Goal: Check status: Check status

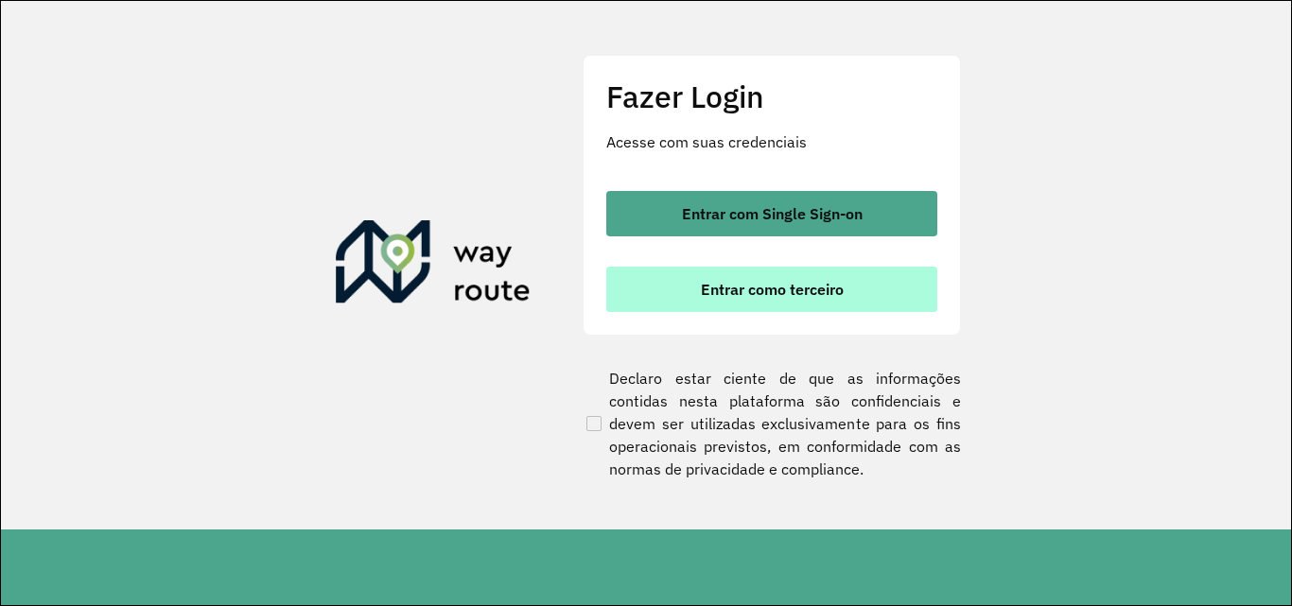
click at [712, 279] on button "Entrar como terceiro" at bounding box center [771, 289] width 331 height 45
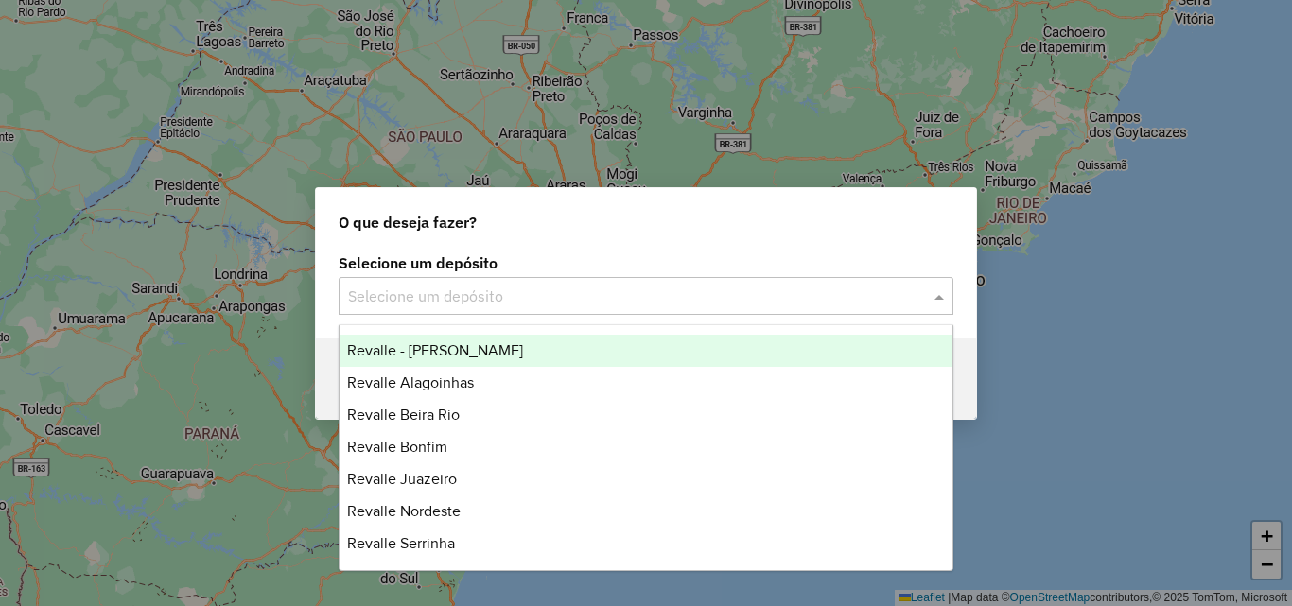
click at [889, 298] on input "text" at bounding box center [627, 297] width 558 height 23
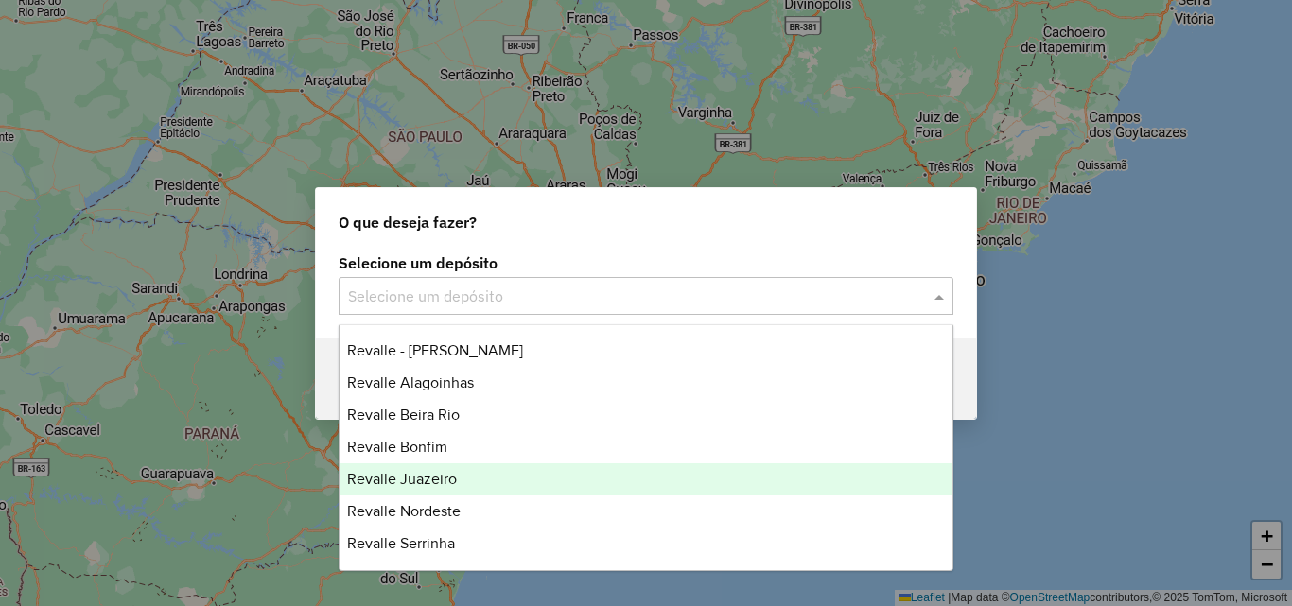
click at [469, 467] on div "Revalle Juazeiro" at bounding box center [646, 479] width 613 height 32
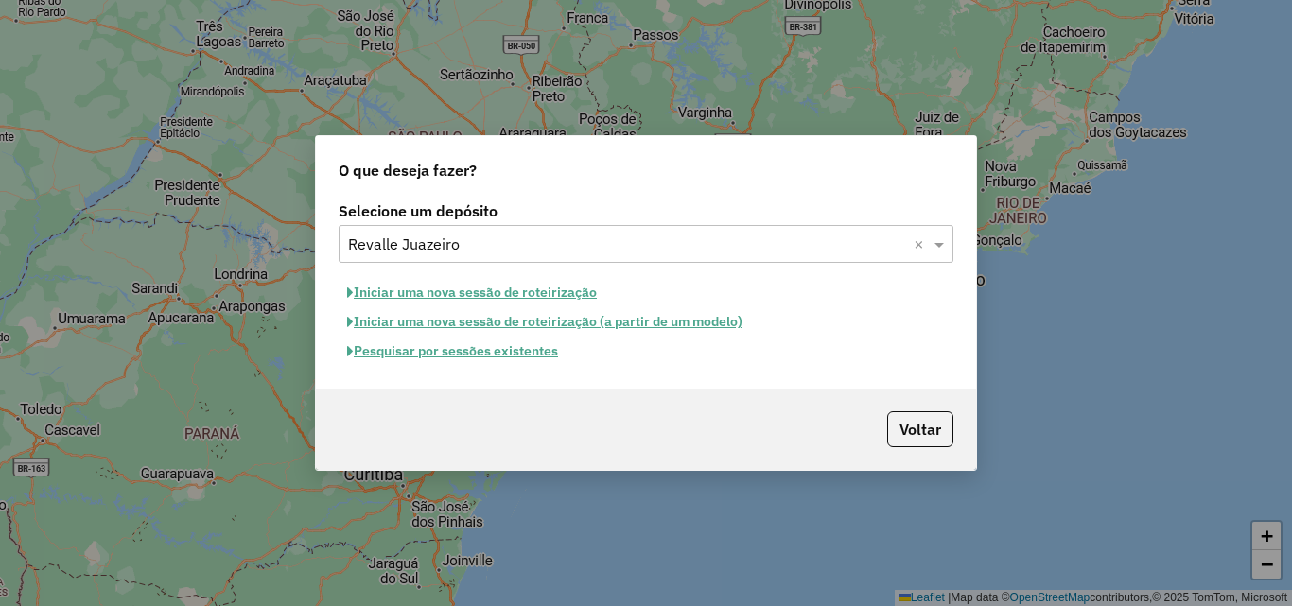
click at [474, 344] on button "Pesquisar por sessões existentes" at bounding box center [453, 351] width 228 height 29
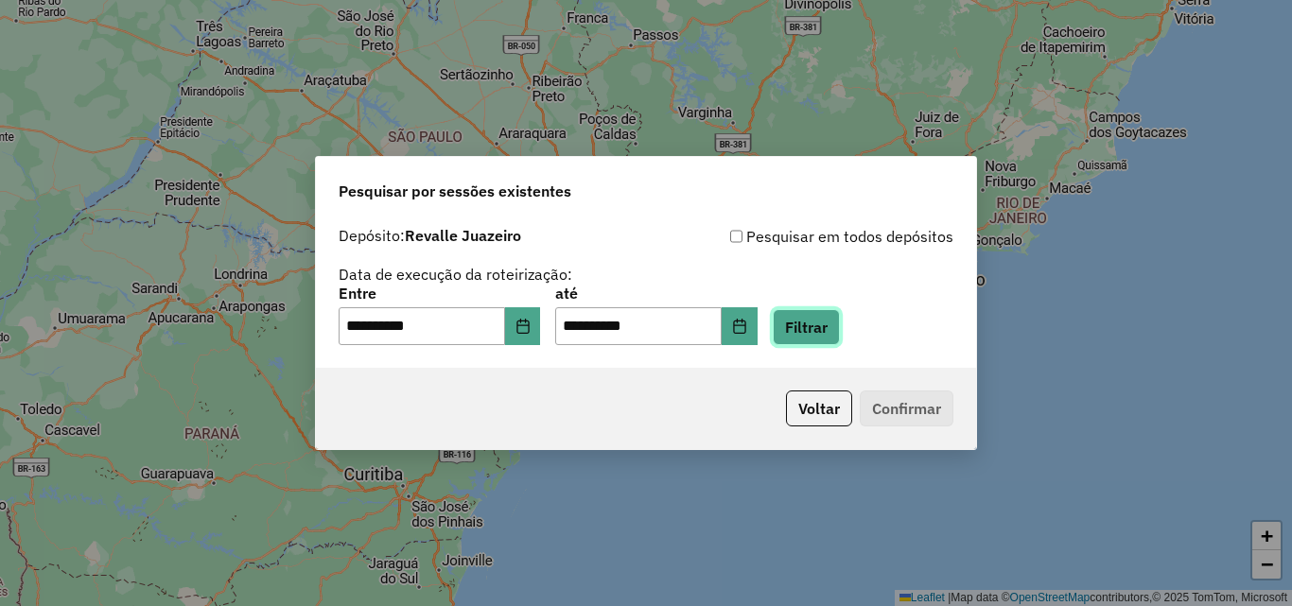
click at [829, 327] on button "Filtrar" at bounding box center [806, 327] width 67 height 36
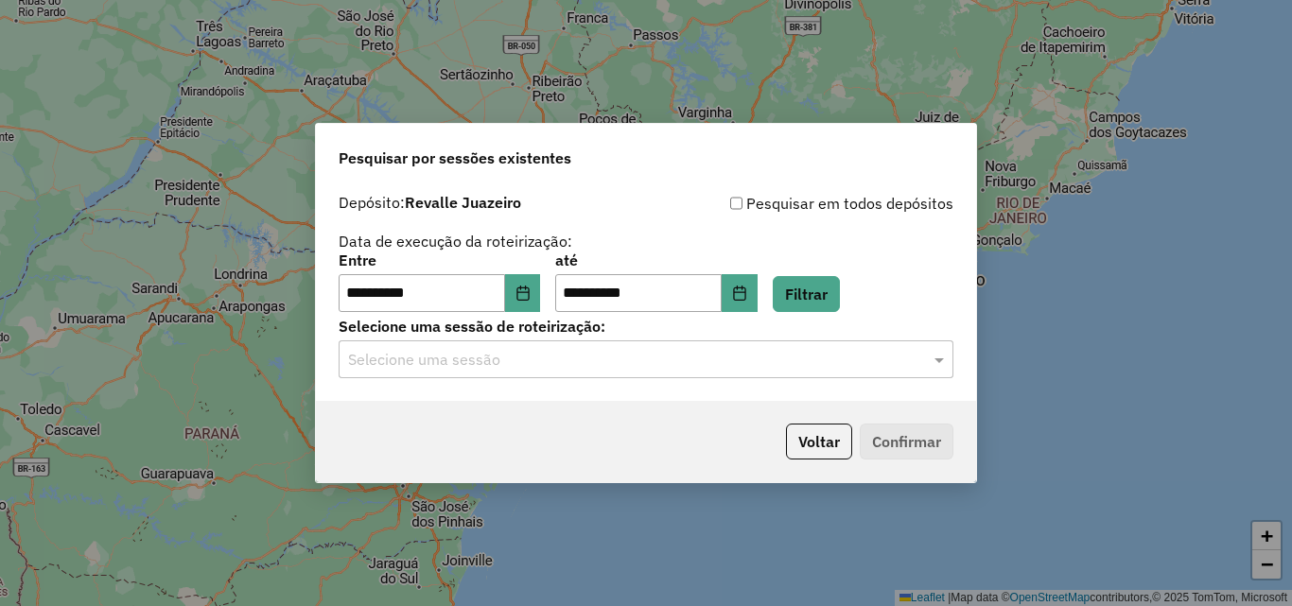
click at [644, 362] on input "text" at bounding box center [627, 360] width 558 height 23
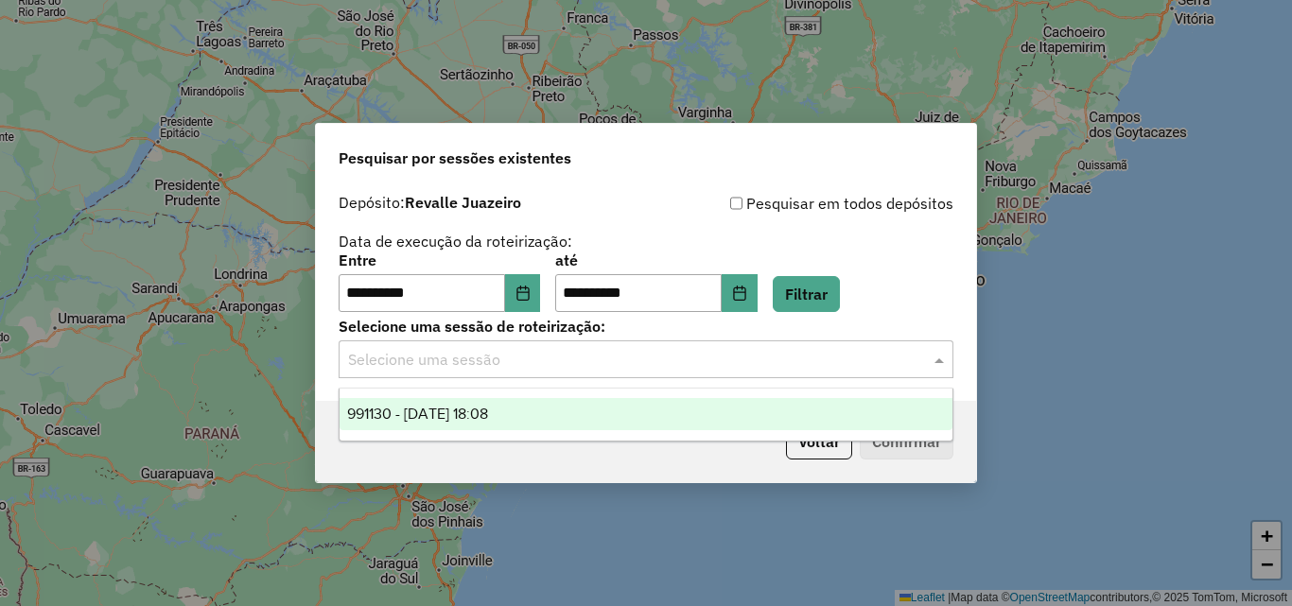
click at [576, 409] on div "991130 - 19/08/2025 18:08" at bounding box center [646, 414] width 613 height 32
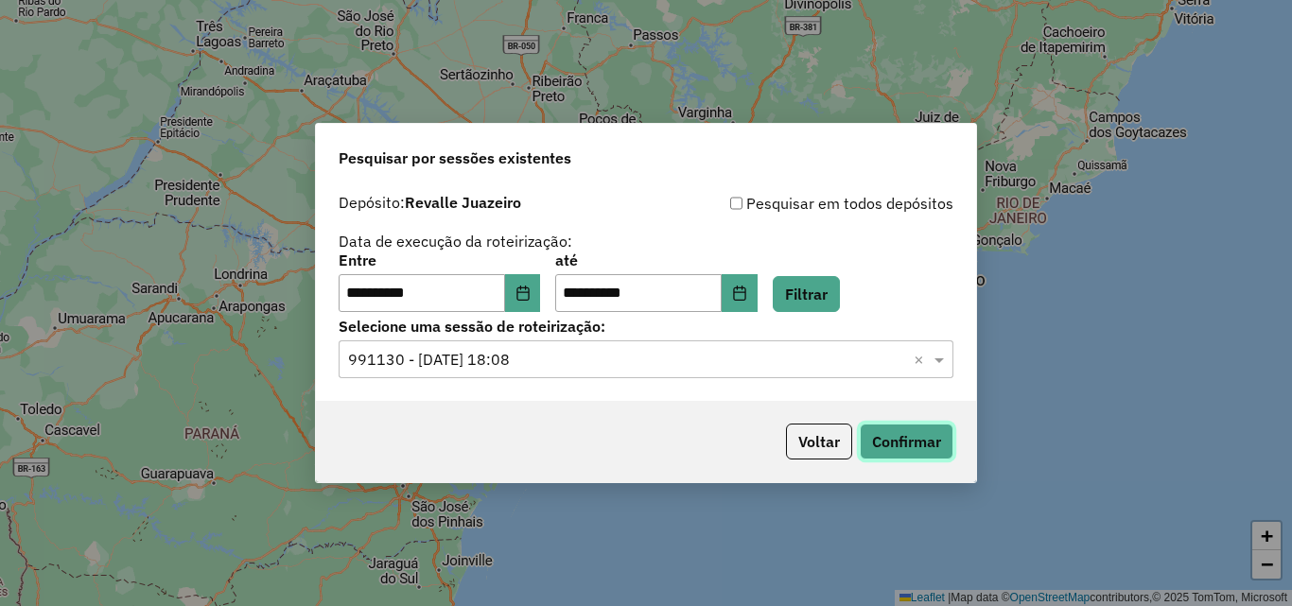
click at [905, 439] on button "Confirmar" at bounding box center [907, 442] width 94 height 36
click at [529, 289] on icon "Choose Date" at bounding box center [522, 293] width 12 height 15
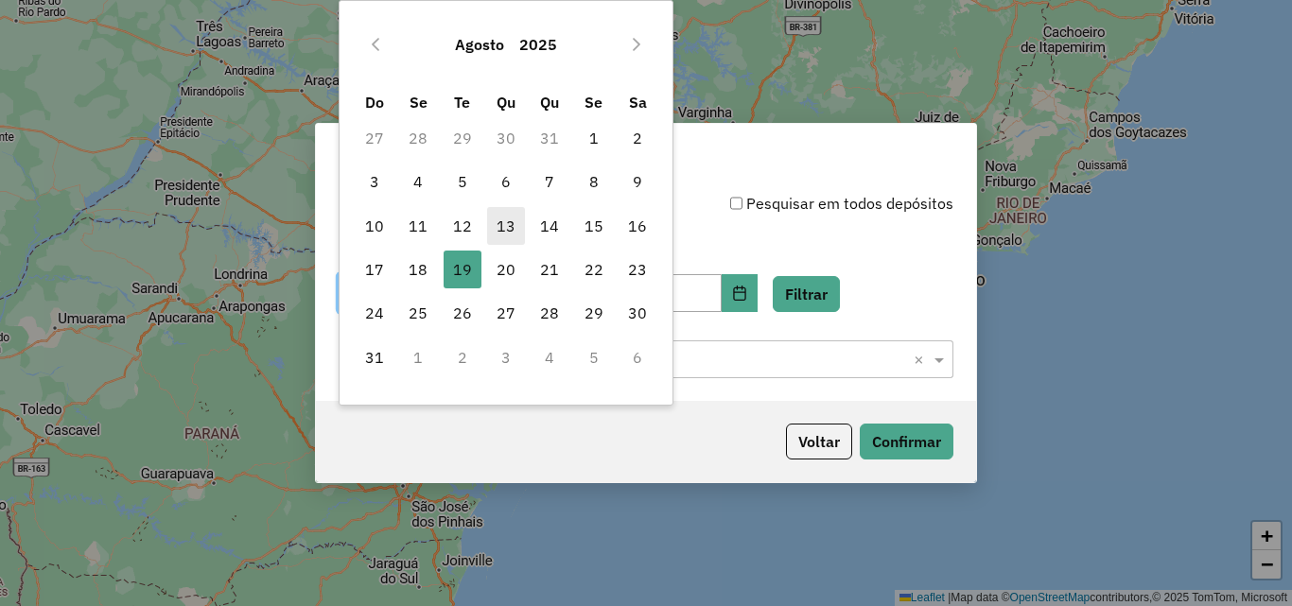
click at [514, 221] on span "13" at bounding box center [506, 226] width 38 height 38
type input "**********"
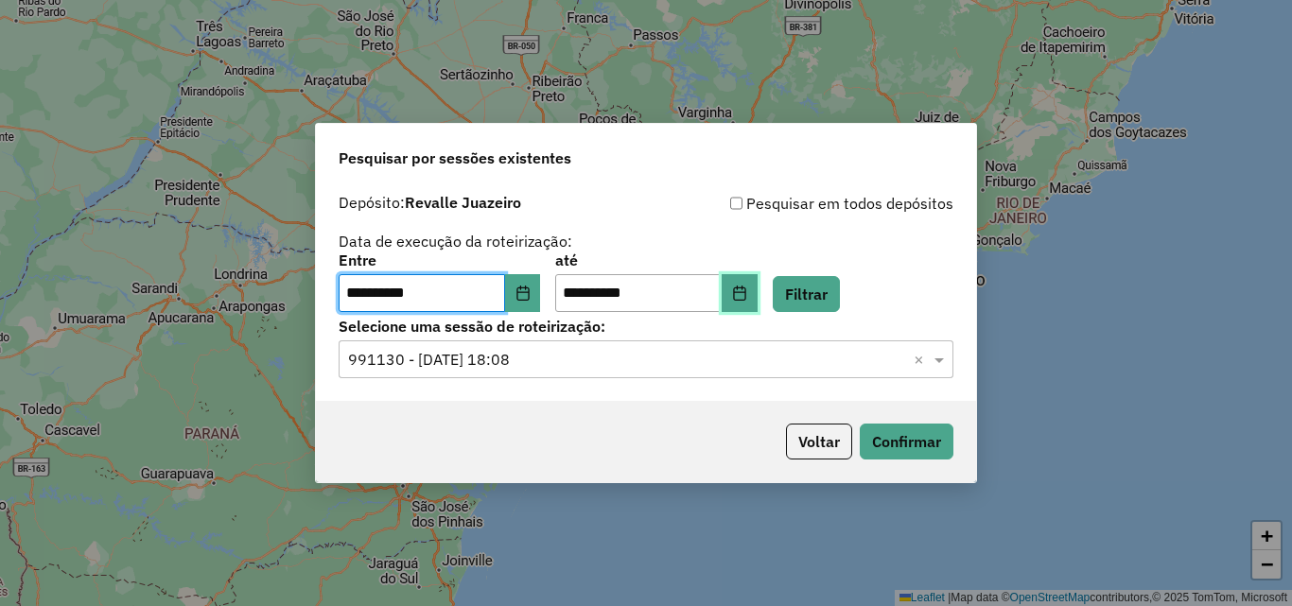
click at [745, 294] on icon "Choose Date" at bounding box center [739, 293] width 12 height 15
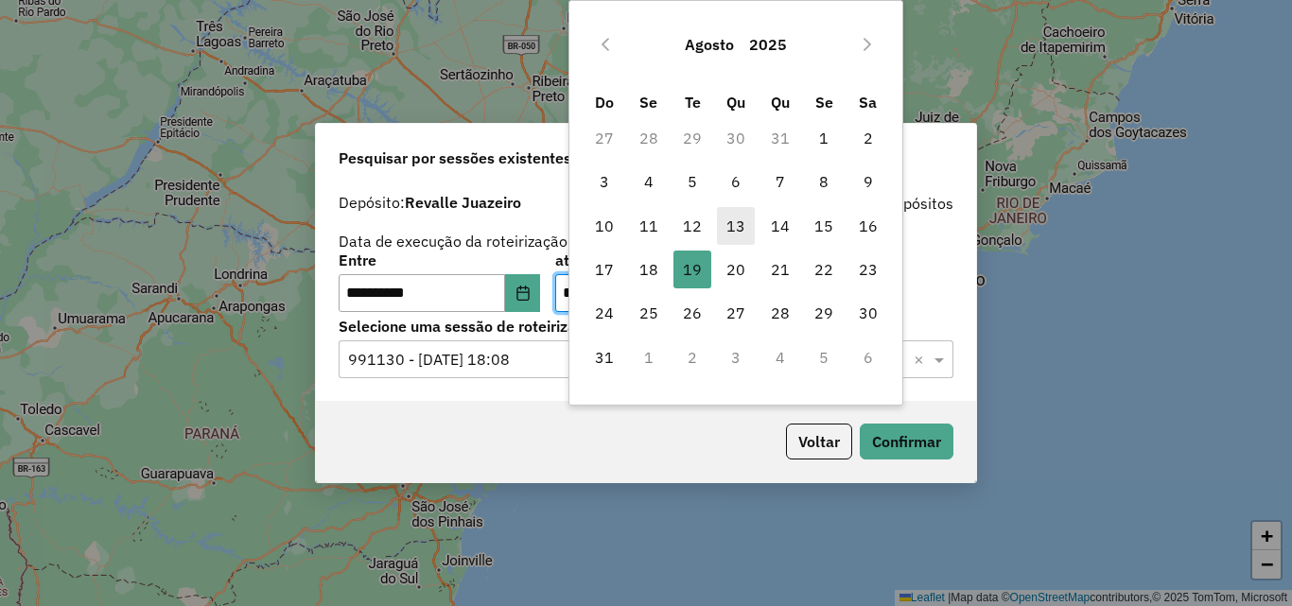
click at [724, 232] on span "13" at bounding box center [736, 226] width 38 height 38
type input "**********"
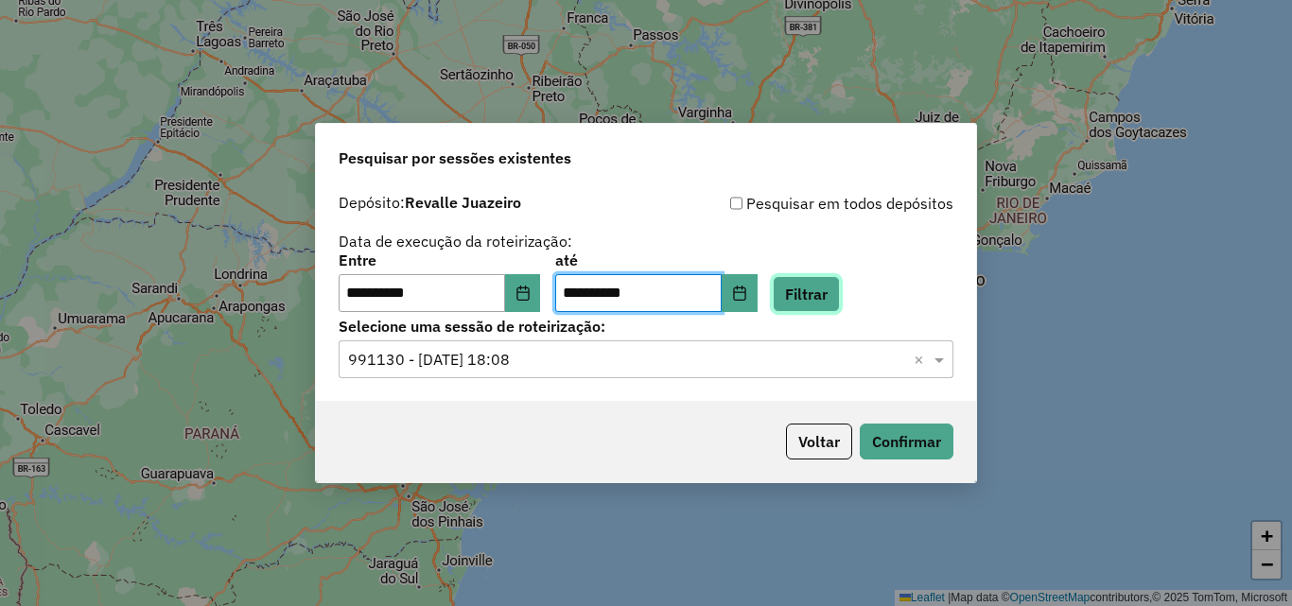
click at [825, 291] on button "Filtrar" at bounding box center [806, 294] width 67 height 36
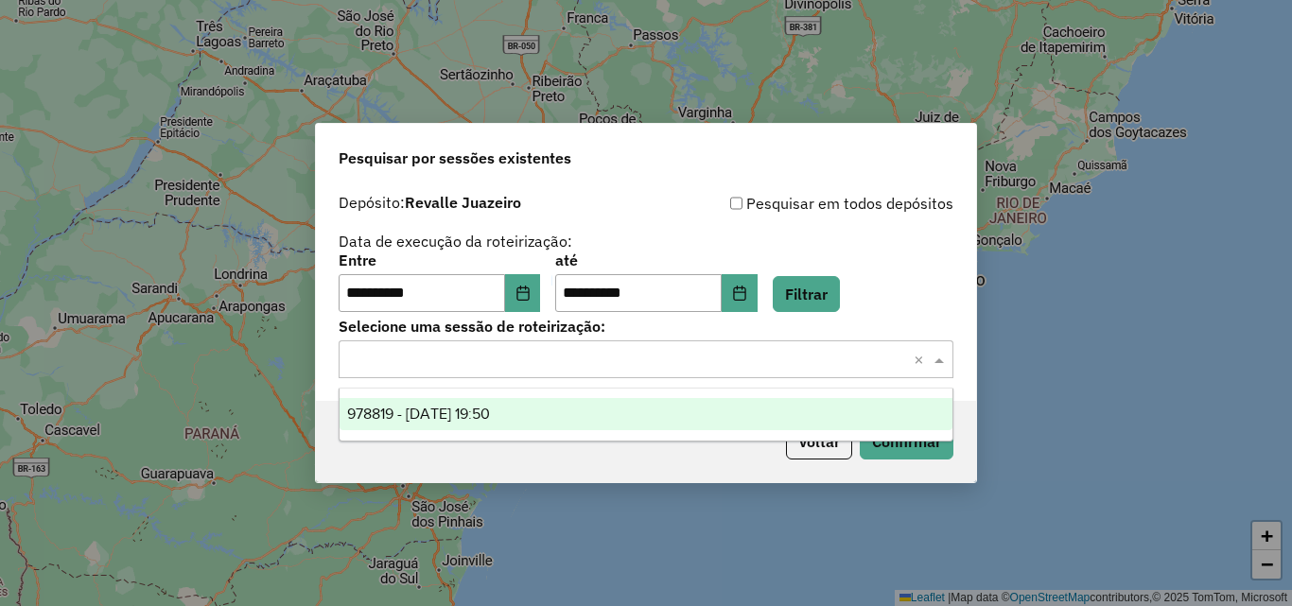
click at [571, 349] on input "text" at bounding box center [627, 360] width 558 height 23
click at [490, 414] on span "978819 - 13/08/2025 19:50" at bounding box center [418, 414] width 143 height 16
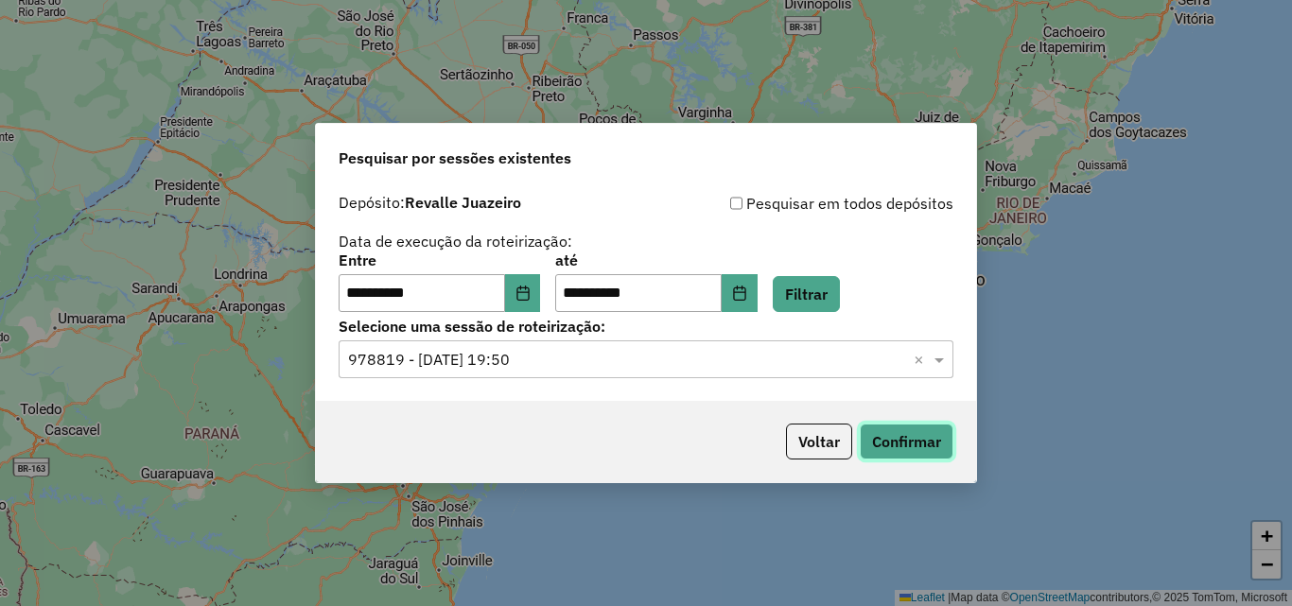
click at [885, 445] on button "Confirmar" at bounding box center [907, 442] width 94 height 36
click at [758, 308] on button "Choose Date" at bounding box center [740, 293] width 36 height 38
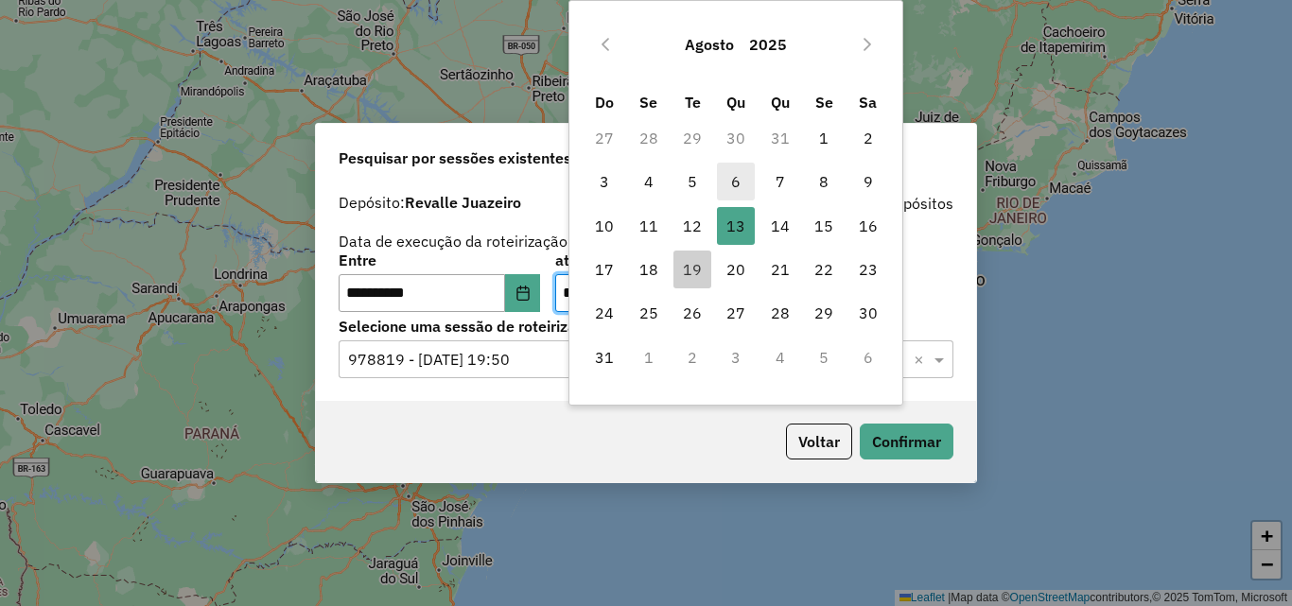
click at [738, 184] on span "6" at bounding box center [736, 182] width 38 height 38
type input "**********"
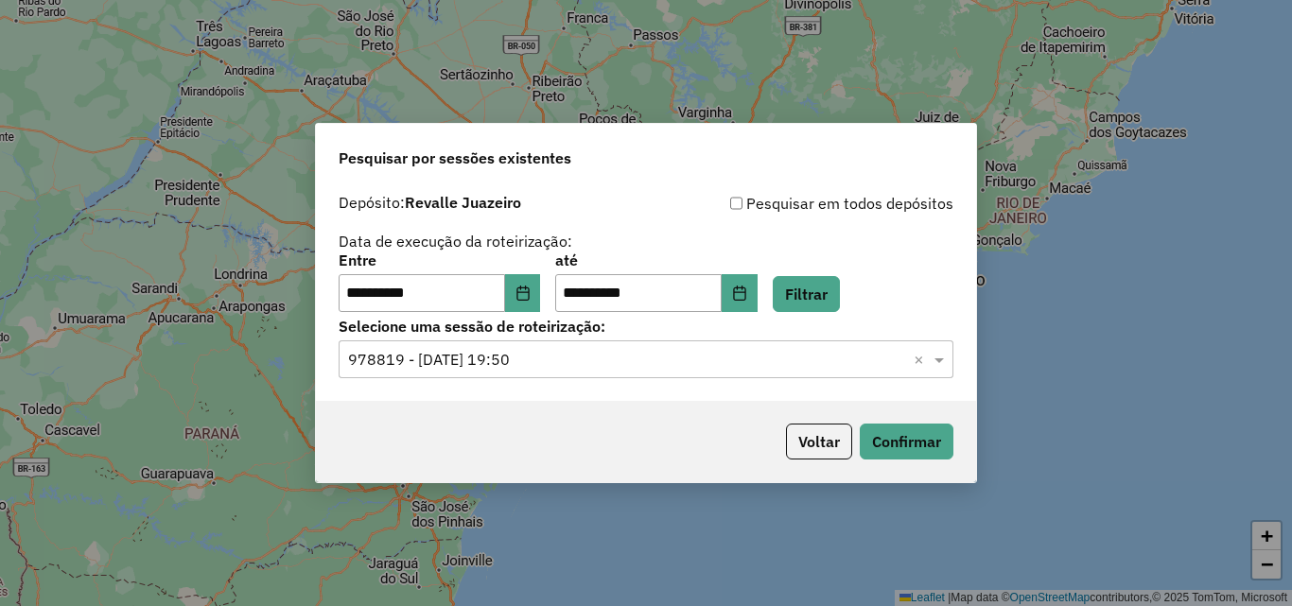
click at [738, 184] on div "**********" at bounding box center [646, 292] width 660 height 217
click at [821, 292] on button "Filtrar" at bounding box center [806, 294] width 67 height 36
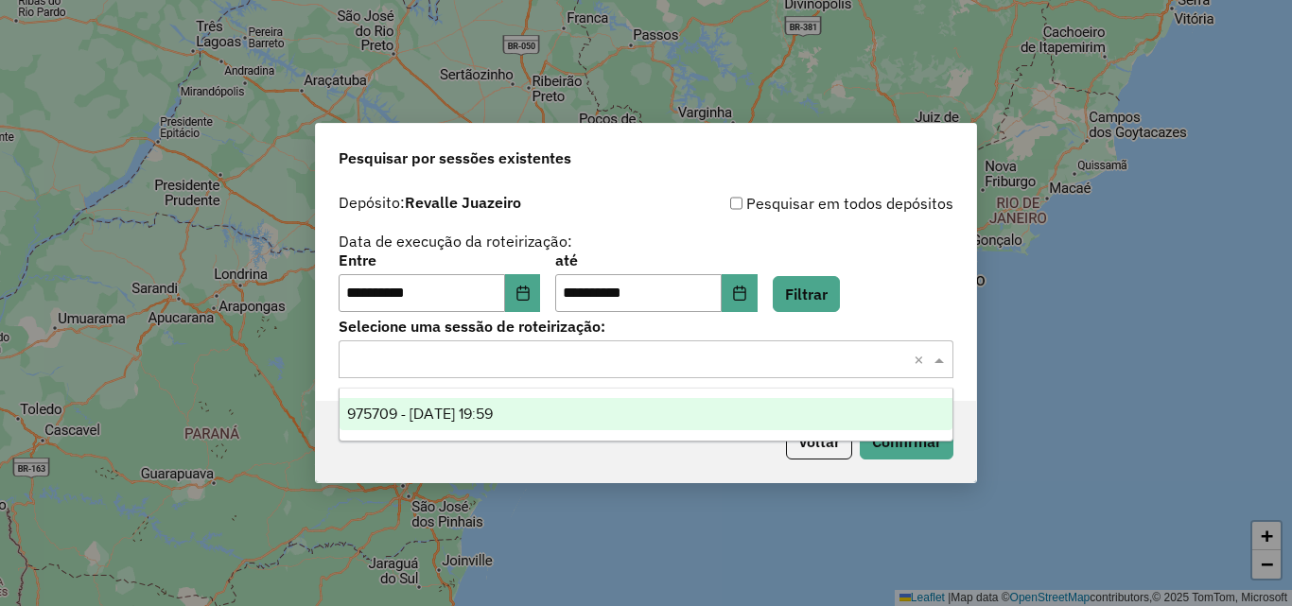
click at [670, 352] on input "text" at bounding box center [627, 360] width 558 height 23
click at [608, 420] on div "975709 - 06/08/2025 19:59" at bounding box center [646, 414] width 613 height 32
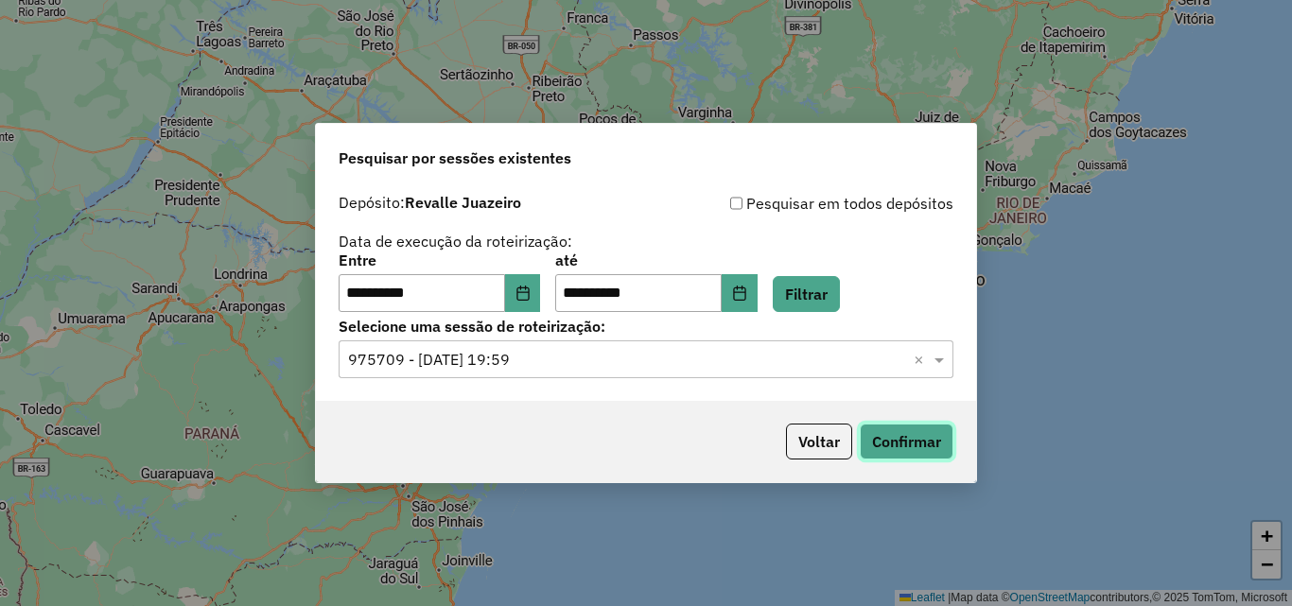
click at [890, 442] on button "Confirmar" at bounding box center [907, 442] width 94 height 36
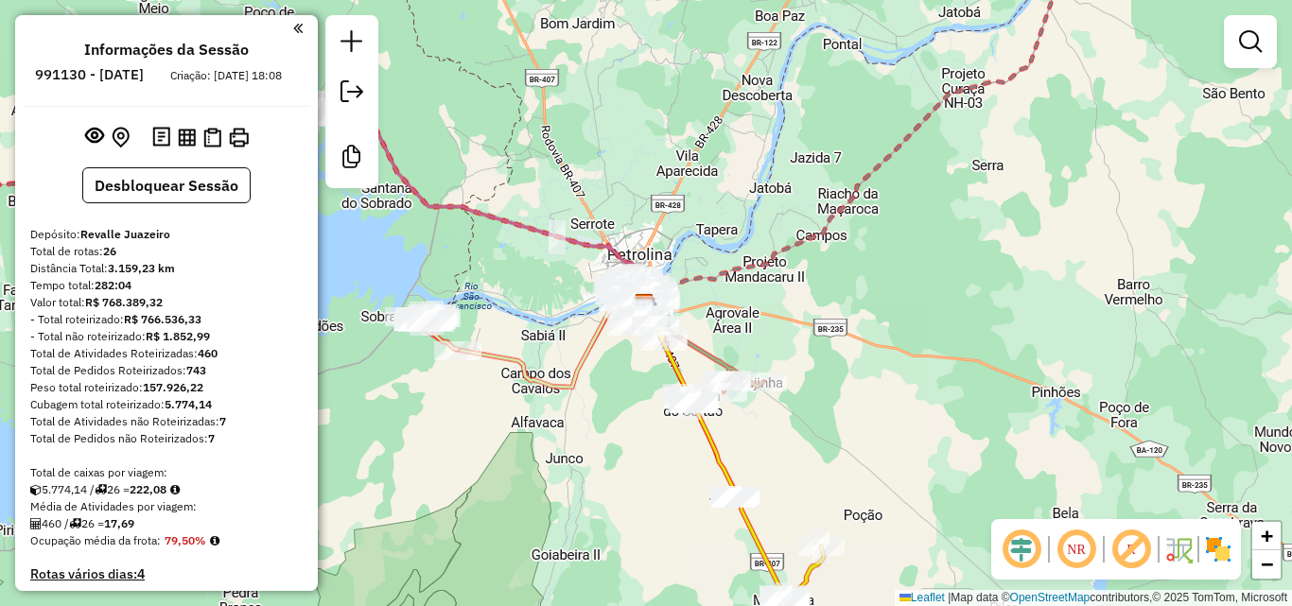
drag, startPoint x: 944, startPoint y: 172, endPoint x: 863, endPoint y: 270, distance: 127.6
click at [863, 270] on div "Janela de atendimento Grade de atendimento Capacidade Transportadoras Veículos …" at bounding box center [646, 303] width 1292 height 606
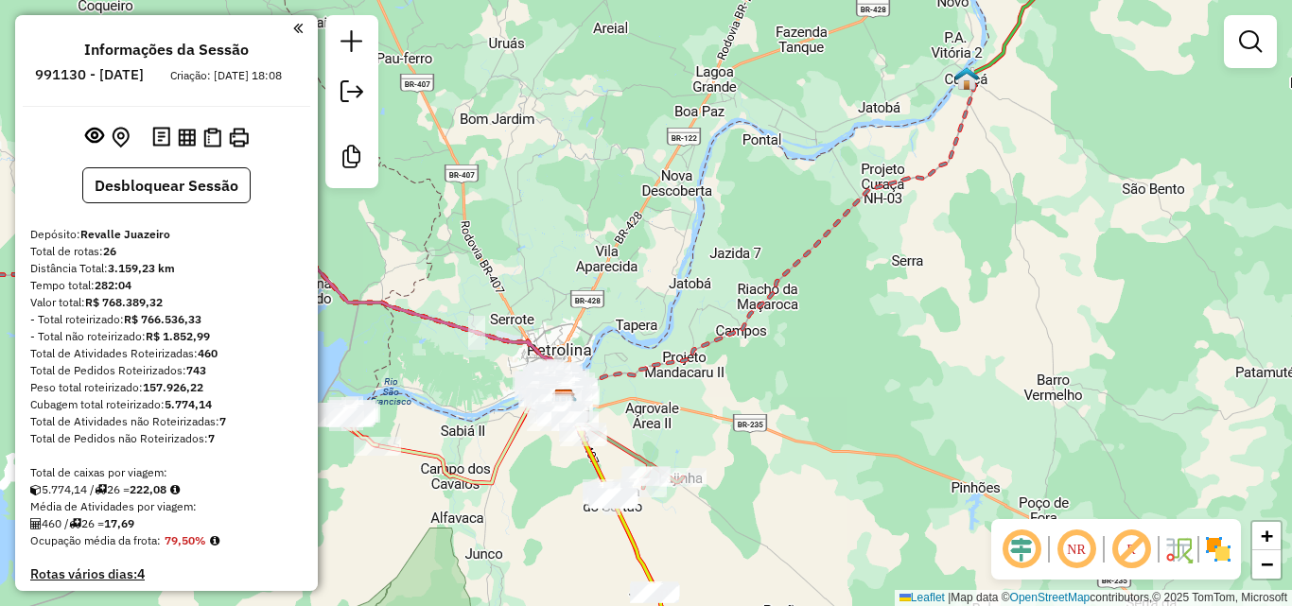
drag, startPoint x: 1001, startPoint y: 148, endPoint x: 901, endPoint y: 302, distance: 183.4
click at [901, 302] on div "Janela de atendimento Grade de atendimento Capacidade Transportadoras Veículos …" at bounding box center [646, 303] width 1292 height 606
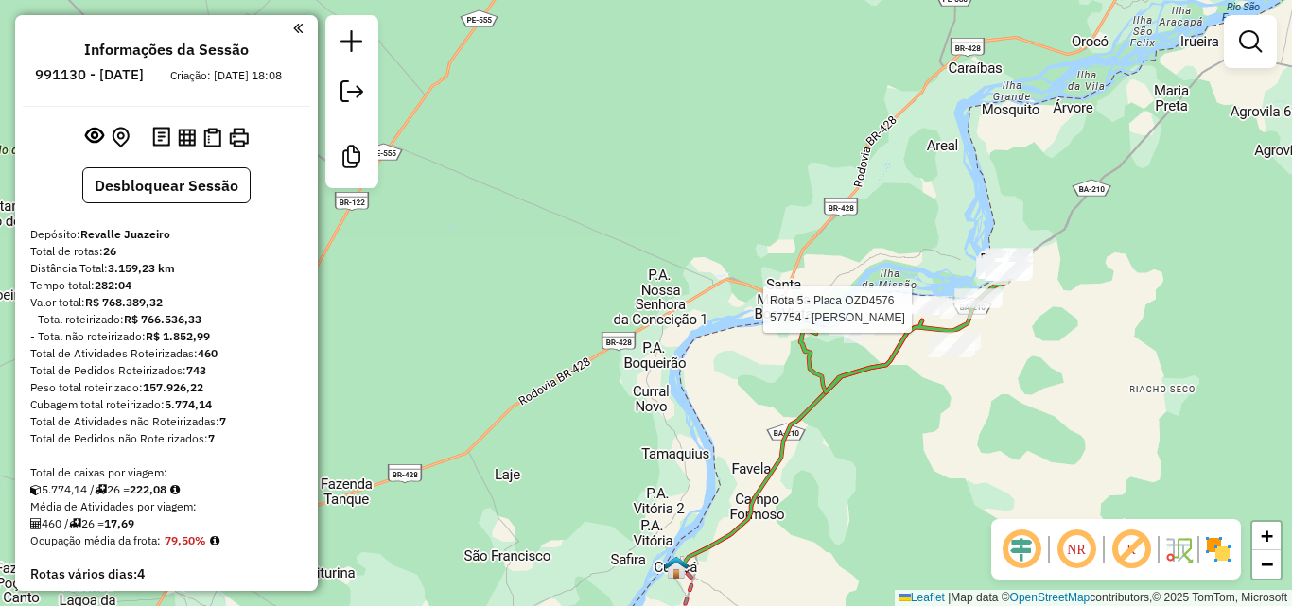
drag, startPoint x: 1048, startPoint y: 251, endPoint x: 982, endPoint y: 321, distance: 96.3
click at [982, 319] on div at bounding box center [962, 309] width 47 height 19
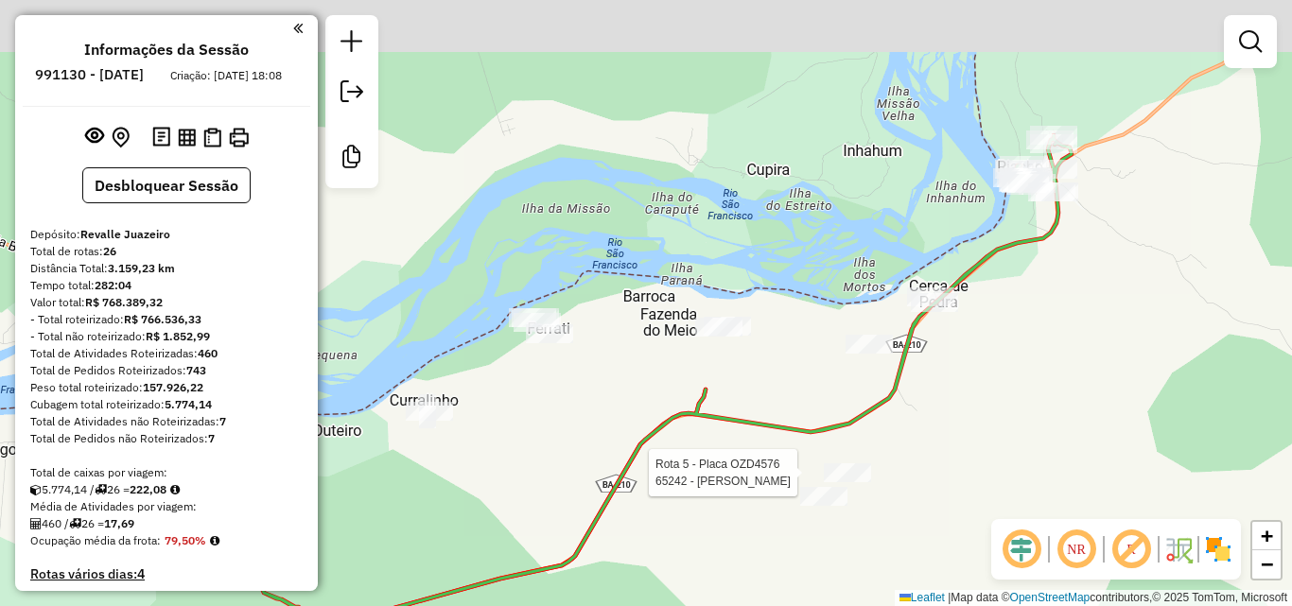
drag, startPoint x: 1056, startPoint y: 169, endPoint x: 933, endPoint y: 272, distance: 159.7
click at [933, 272] on div "Rota 5 - Placa OZD4576 65242 - MARIA DE LOURDES SAB Janela de atendimento Grade…" at bounding box center [646, 303] width 1292 height 606
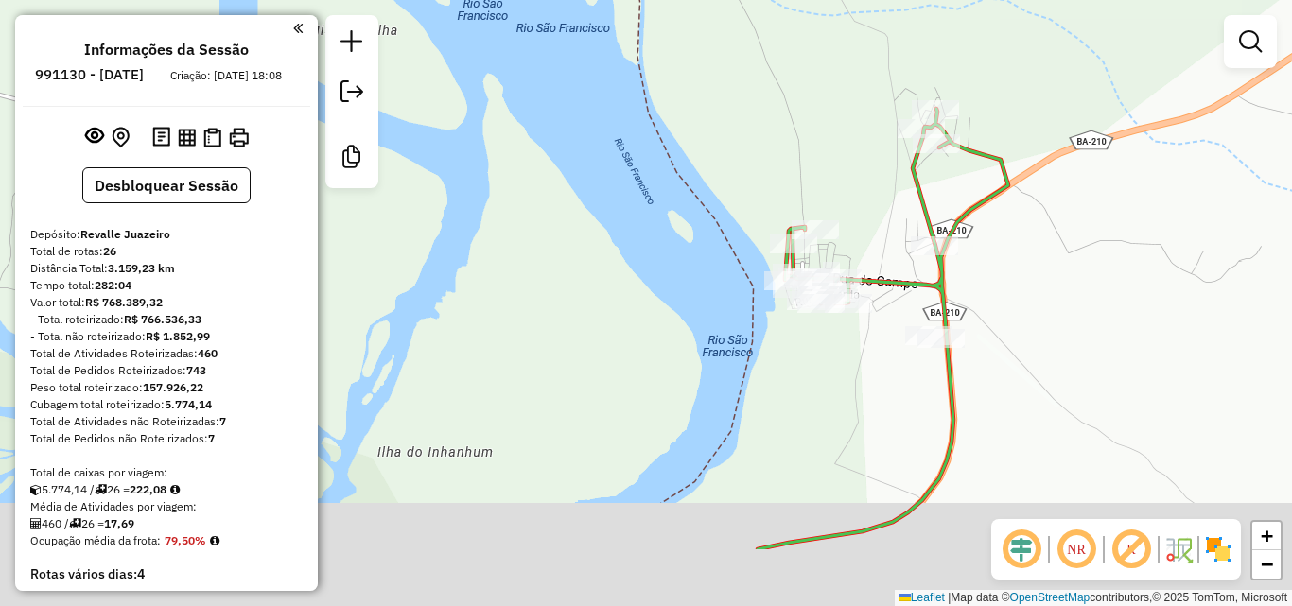
drag, startPoint x: 851, startPoint y: 291, endPoint x: 906, endPoint y: 85, distance: 213.4
click at [906, 85] on div "Rota 5 - Placa OZD4576 65242 - MARIA DE LOURDES SAB Janela de atendimento Grade…" at bounding box center [646, 303] width 1292 height 606
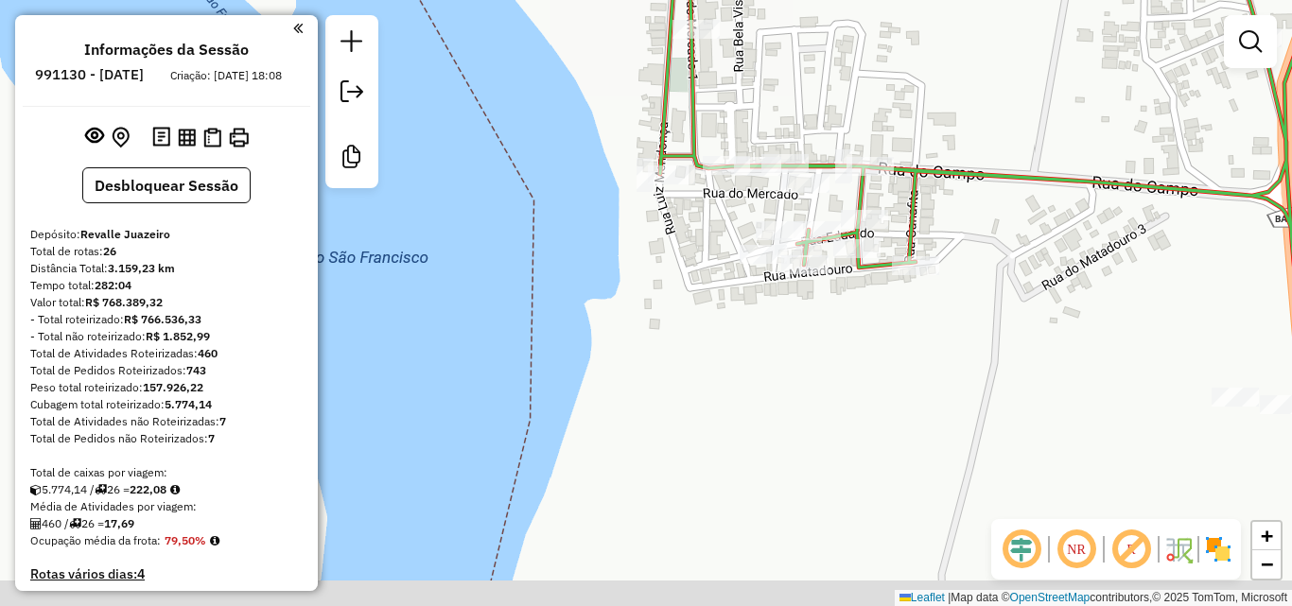
drag, startPoint x: 834, startPoint y: 266, endPoint x: 840, endPoint y: 131, distance: 134.4
click at [840, 131] on icon at bounding box center [1040, 193] width 760 height 727
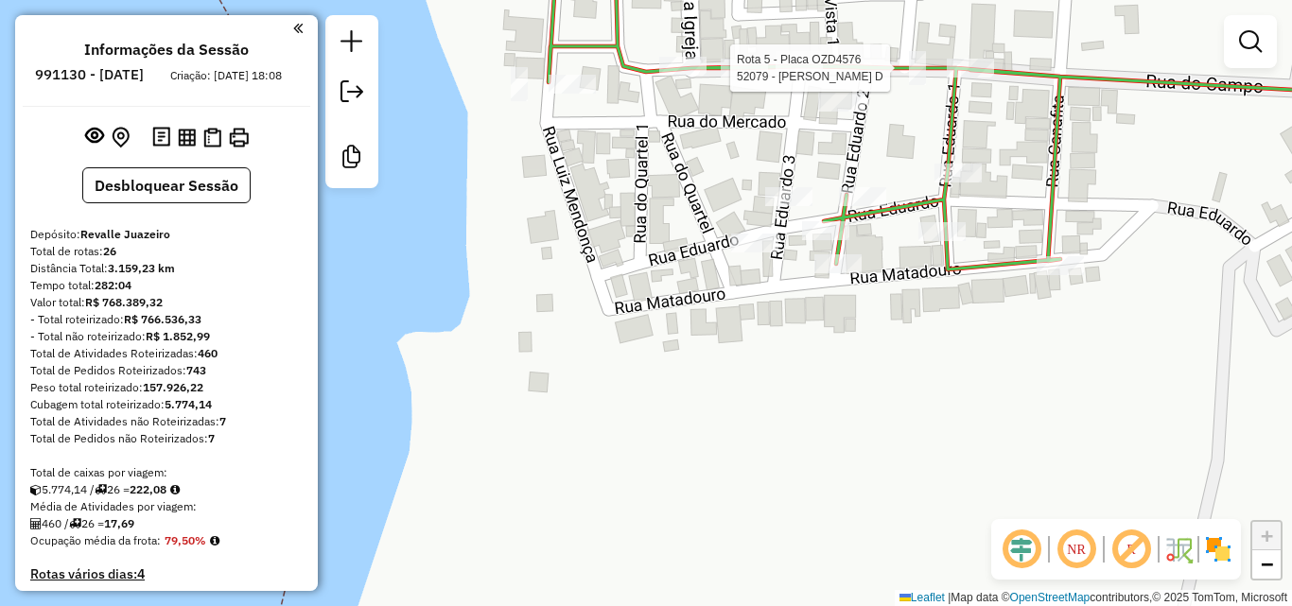
click at [864, 380] on div "Rota 5 - Placa OZD4576 65242 - MARIA DE LOURDES SAB Rota 5 - Placa OZD4576 5207…" at bounding box center [646, 303] width 1292 height 606
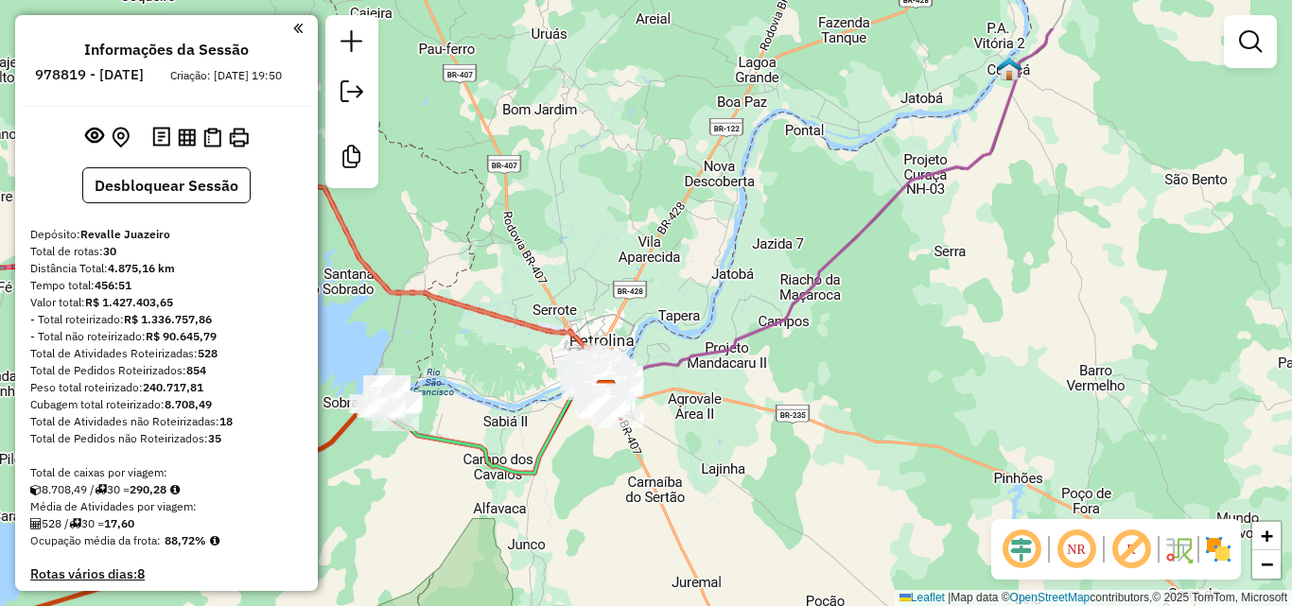
drag, startPoint x: 971, startPoint y: 126, endPoint x: 933, endPoint y: 228, distance: 108.9
click at [933, 228] on div "Janela de atendimento Grade de atendimento Capacidade Transportadoras Veículos …" at bounding box center [646, 303] width 1292 height 606
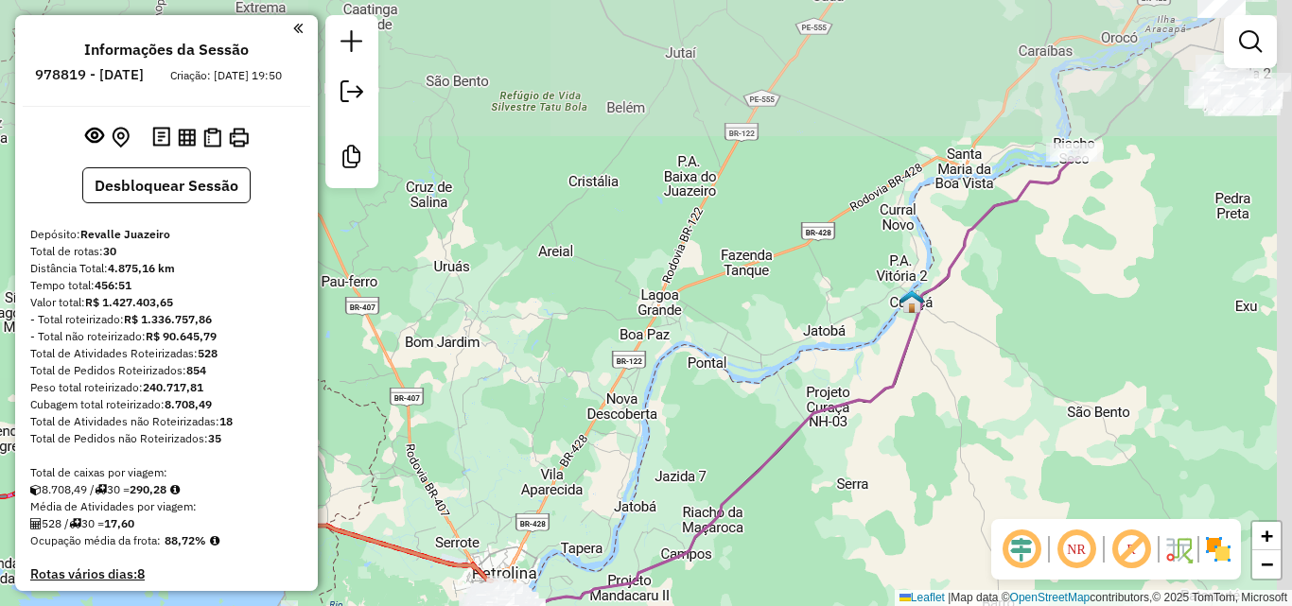
drag, startPoint x: 1004, startPoint y: 144, endPoint x: 910, endPoint y: 335, distance: 213.2
click at [910, 314] on img at bounding box center [911, 301] width 25 height 25
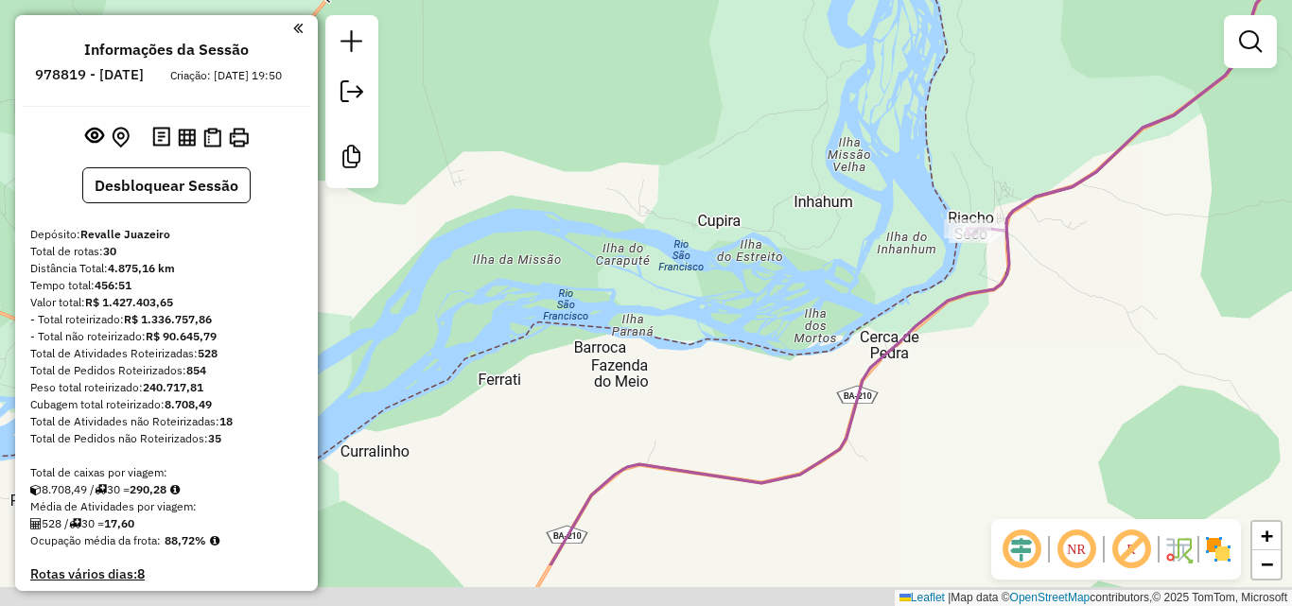
drag, startPoint x: 1082, startPoint y: 286, endPoint x: 994, endPoint y: 169, distance: 145.8
click at [994, 169] on div "Janela de atendimento Grade de atendimento Capacidade Transportadoras Veículos …" at bounding box center [646, 303] width 1292 height 606
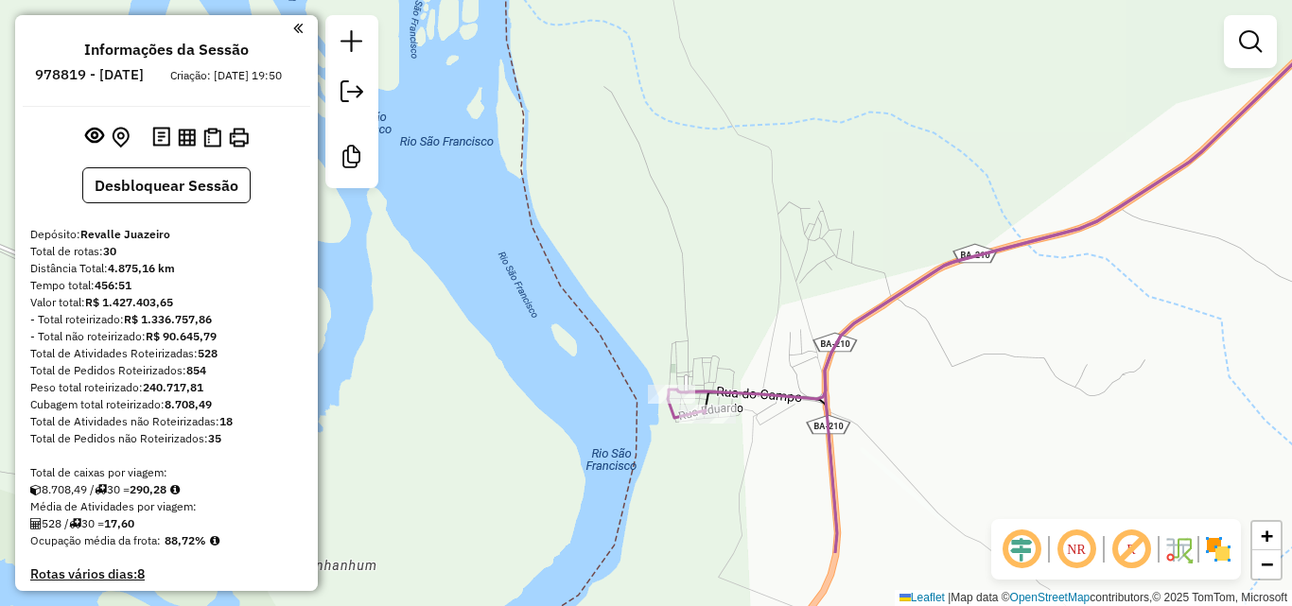
drag, startPoint x: 712, startPoint y: 359, endPoint x: 787, endPoint y: 79, distance: 289.8
click at [787, 79] on div "Janela de atendimento Grade de atendimento Capacidade Transportadoras Veículos …" at bounding box center [646, 303] width 1292 height 606
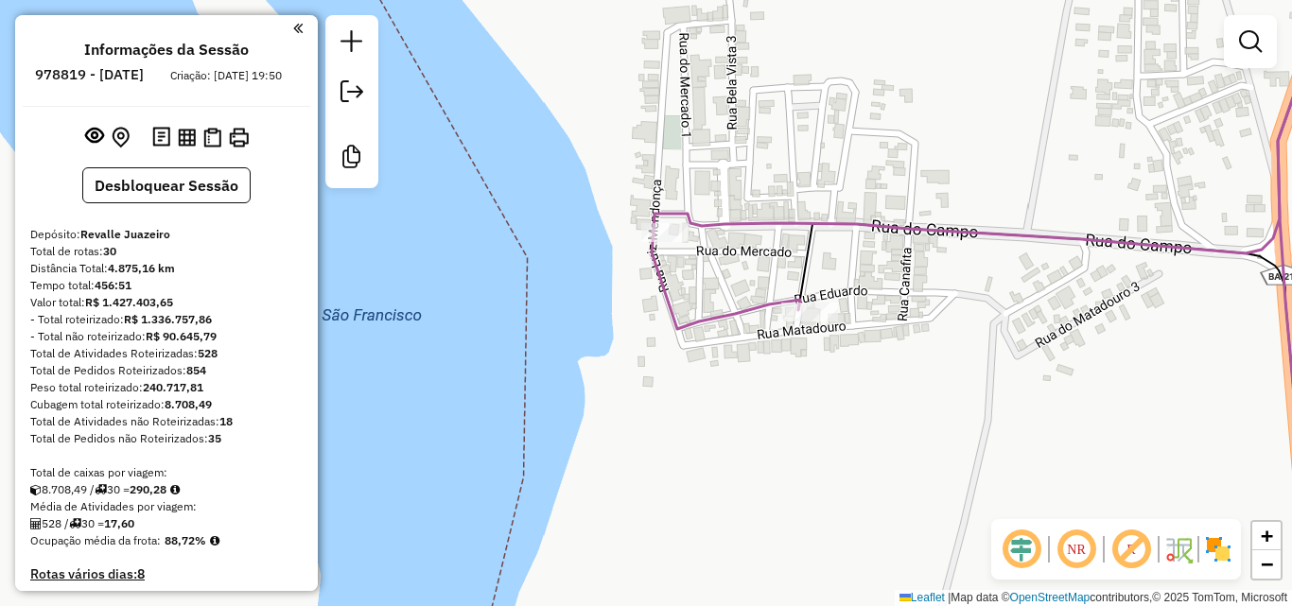
drag, startPoint x: 744, startPoint y: 305, endPoint x: 724, endPoint y: 96, distance: 210.0
click at [724, 96] on div "Janela de atendimento Grade de atendimento Capacidade Transportadoras Veículos …" at bounding box center [646, 303] width 1292 height 606
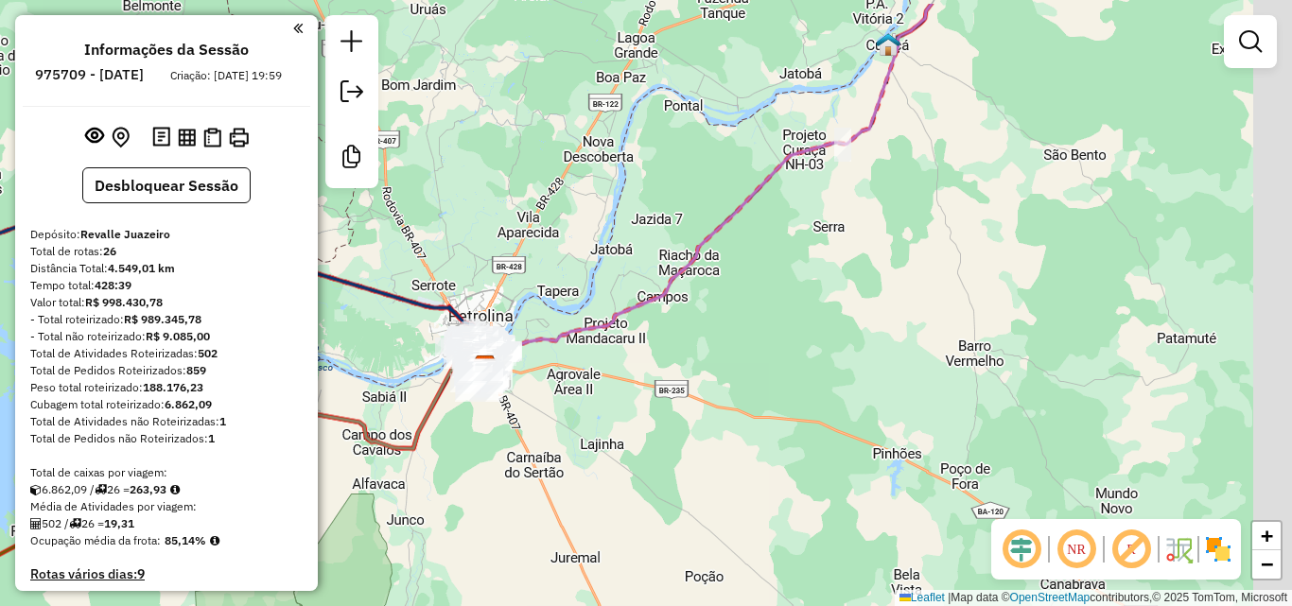
drag, startPoint x: 818, startPoint y: 220, endPoint x: 642, endPoint y: 290, distance: 189.3
click at [642, 290] on icon at bounding box center [708, 187] width 446 height 366
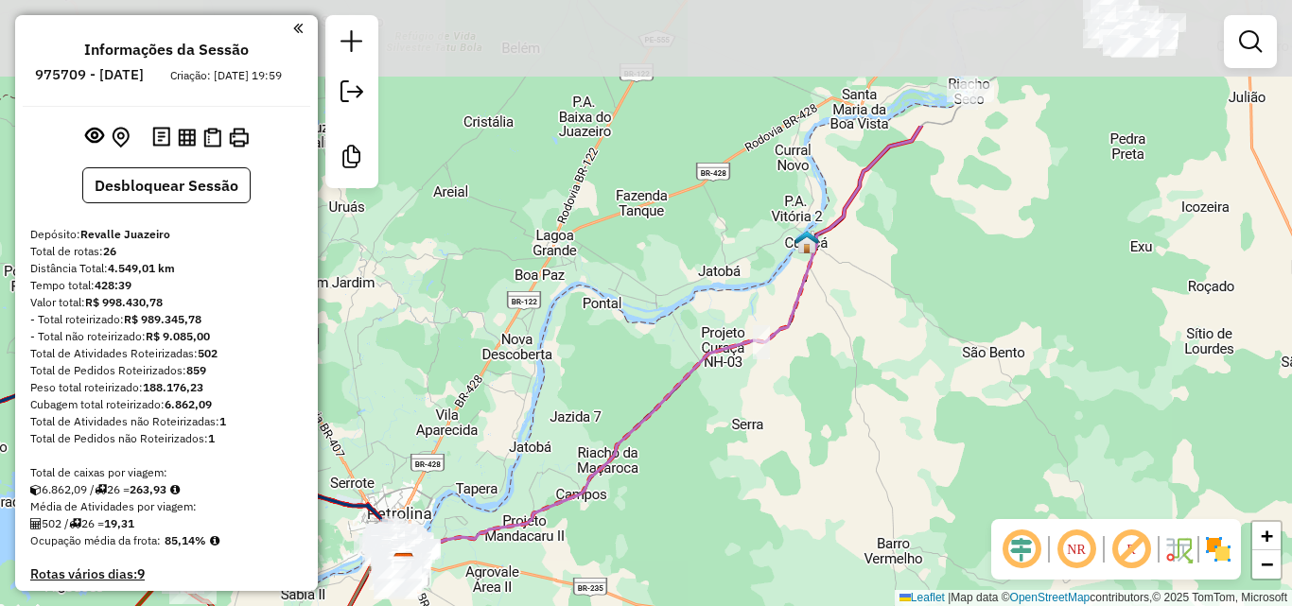
drag, startPoint x: 768, startPoint y: 113, endPoint x: 705, endPoint y: 316, distance: 213.0
click at [705, 316] on div "Janela de atendimento Grade de atendimento Capacidade Transportadoras Veículos …" at bounding box center [646, 303] width 1292 height 606
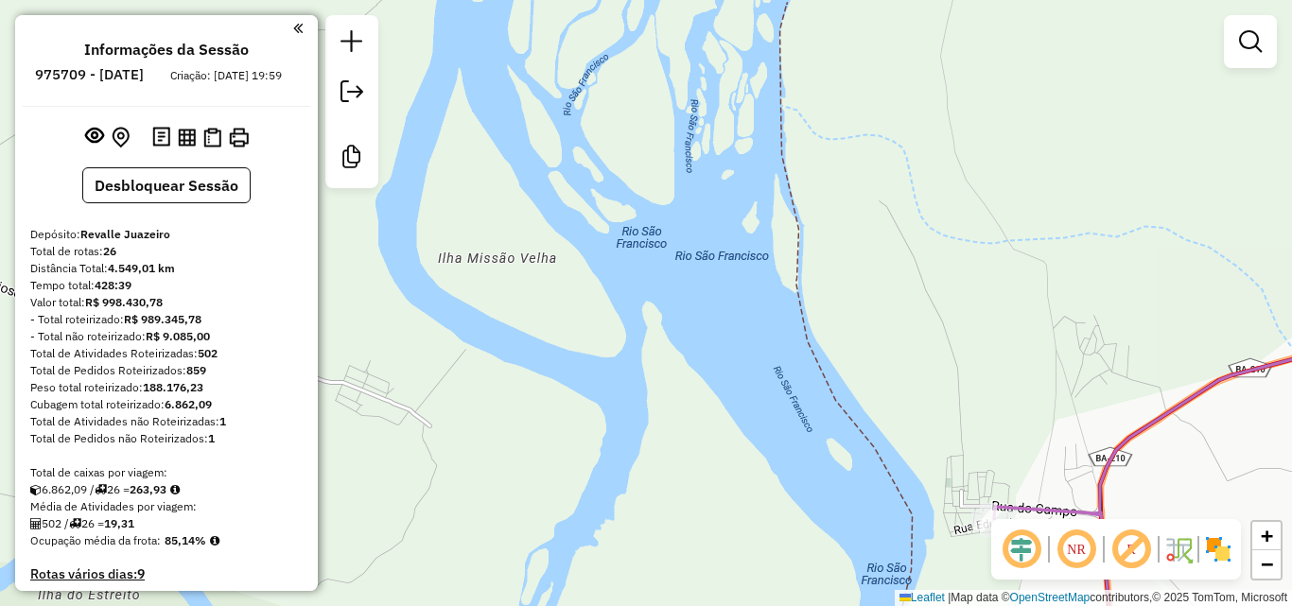
drag, startPoint x: 958, startPoint y: 335, endPoint x: 850, endPoint y: 192, distance: 178.9
click at [866, 221] on div "Janela de atendimento Grade de atendimento Capacidade Transportadoras Veículos …" at bounding box center [646, 303] width 1292 height 606
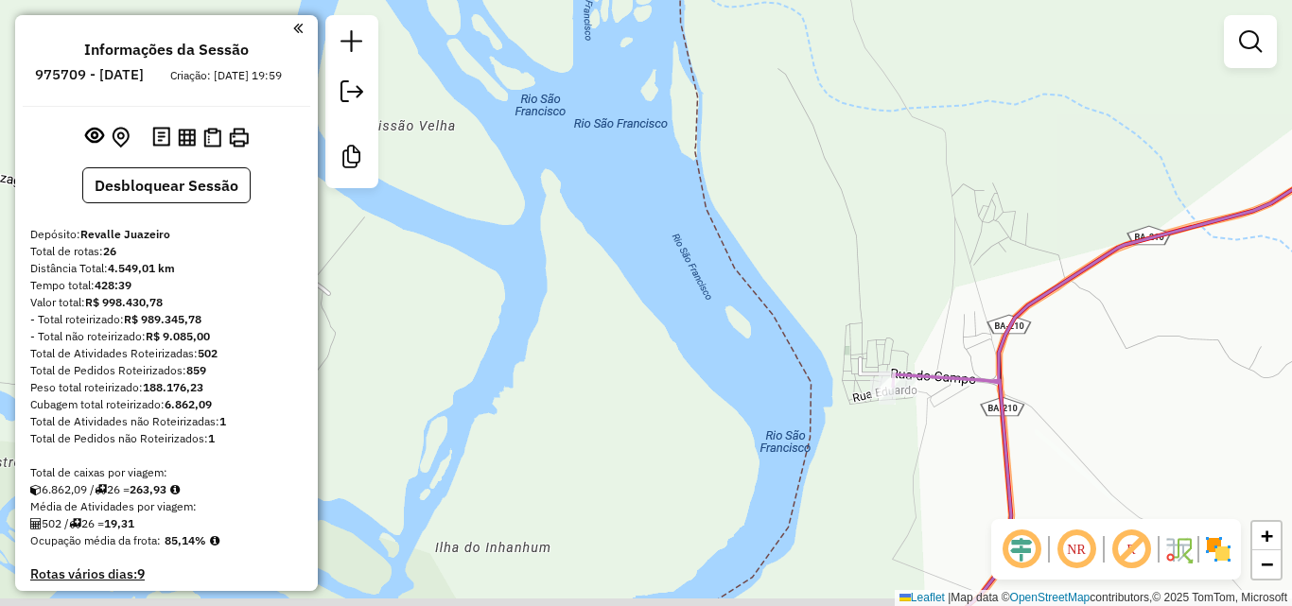
click at [849, 188] on div "Janela de atendimento Grade de atendimento Capacidade Transportadoras Veículos …" at bounding box center [646, 303] width 1292 height 606
